Goal: Information Seeking & Learning: Check status

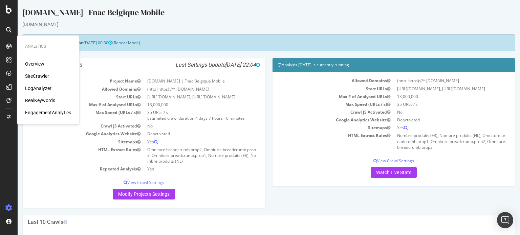
click at [35, 74] on div "SiteCrawler" at bounding box center [37, 76] width 24 height 7
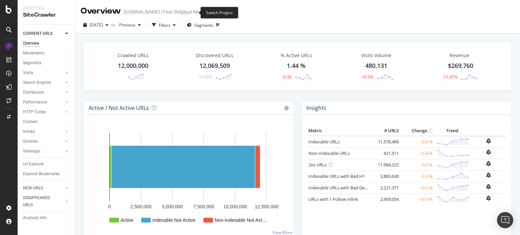
click at [210, 12] on icon "arrow-right-arrow-left" at bounding box center [212, 11] width 4 height 5
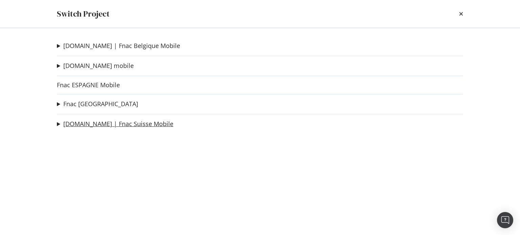
click at [91, 126] on link "[DOMAIN_NAME] | Fnac Suisse Mobile" at bounding box center [118, 124] width 110 height 7
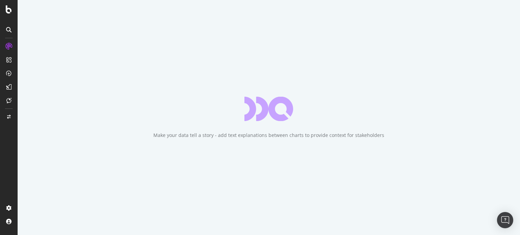
click at [68, 122] on div "Make your data tell a story - add text explanations between charts to provide c…" at bounding box center [269, 117] width 502 height 235
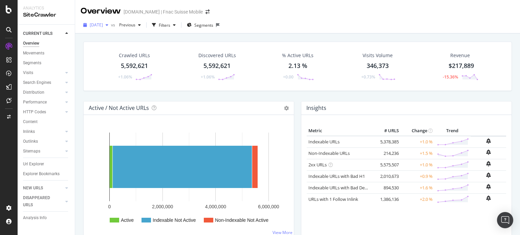
click at [103, 27] on span "[DATE]" at bounding box center [96, 25] width 13 height 6
drag, startPoint x: 123, startPoint y: 24, endPoint x: 112, endPoint y: 26, distance: 11.0
click at [112, 26] on div "2025 Jul. 31st vs Previous" at bounding box center [112, 25] width 63 height 11
click at [103, 26] on span "[DATE]" at bounding box center [96, 25] width 13 height 6
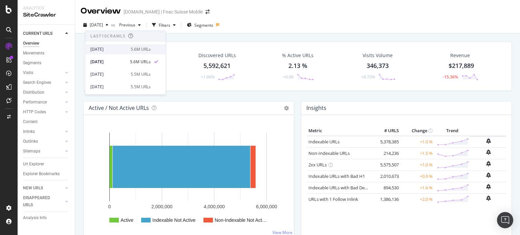
click at [110, 47] on div "2025 Aug. 31st" at bounding box center [108, 49] width 36 height 6
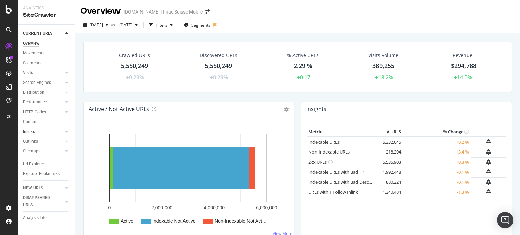
click at [28, 133] on div "Inlinks" at bounding box center [29, 131] width 12 height 7
